Goal: Transaction & Acquisition: Download file/media

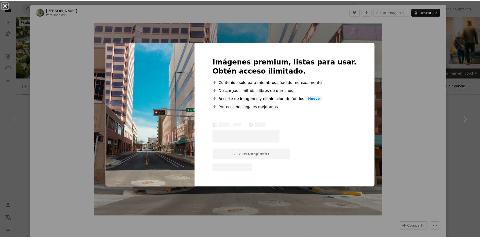
scroll to position [50, 0]
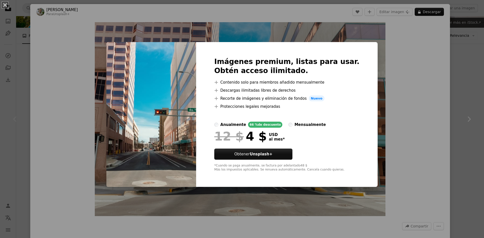
click at [430, 68] on div "An X shape Imágenes premium, listas para usar. Obtén acceso ilimitado. A plus s…" at bounding box center [242, 119] width 484 height 238
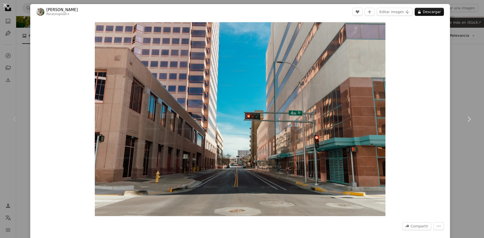
click at [458, 64] on div "An X shape Chevron left Chevron right [PERSON_NAME] Para Unsplash+ A heart A pl…" at bounding box center [242, 119] width 484 height 238
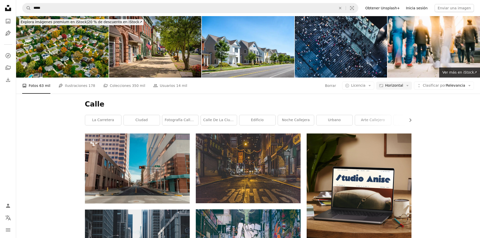
click at [425, 7] on link "Inicia sesión" at bounding box center [417, 8] width 28 height 8
